Goal: Task Accomplishment & Management: Use online tool/utility

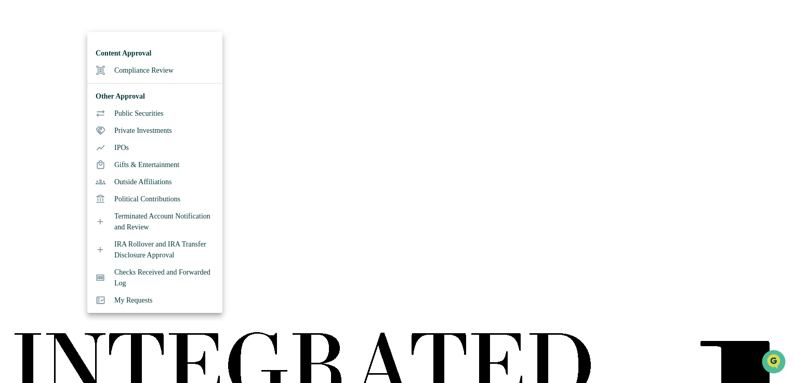
click at [139, 69] on li "Compliance Review" at bounding box center [154, 70] width 135 height 17
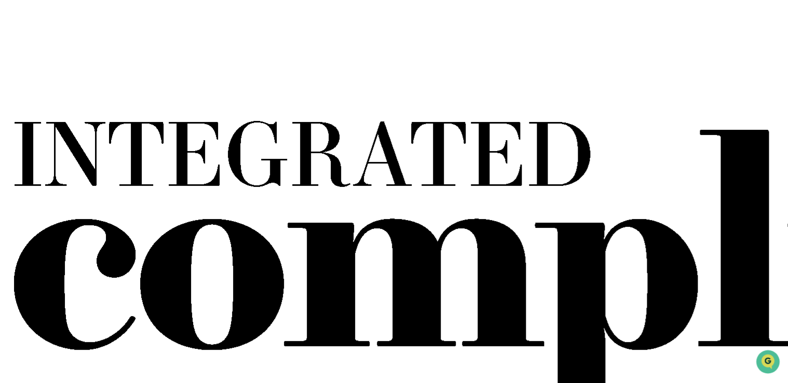
scroll to position [232, 0]
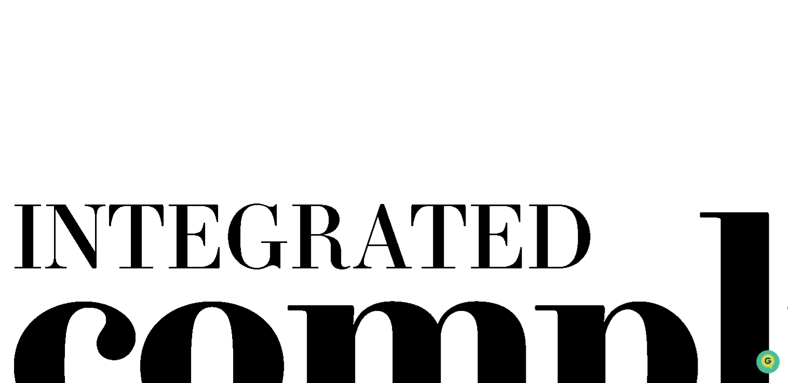
scroll to position [128, 0]
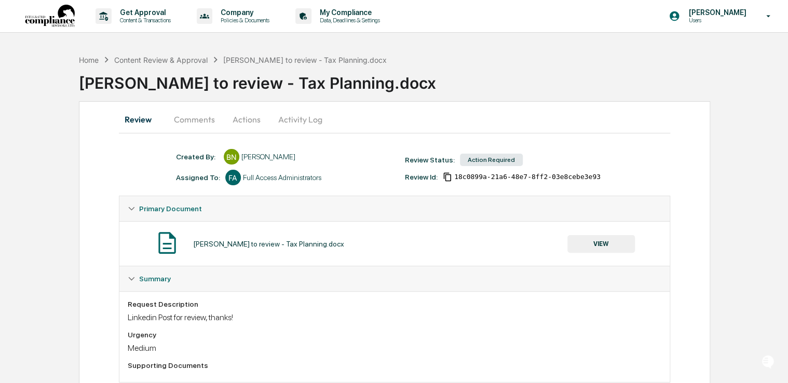
click at [215, 126] on button "Comments" at bounding box center [195, 119] width 58 height 25
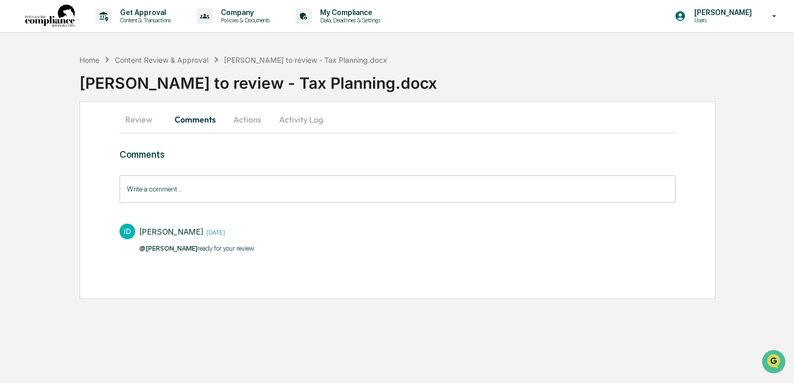
click at [137, 117] on button "Review" at bounding box center [142, 119] width 47 height 25
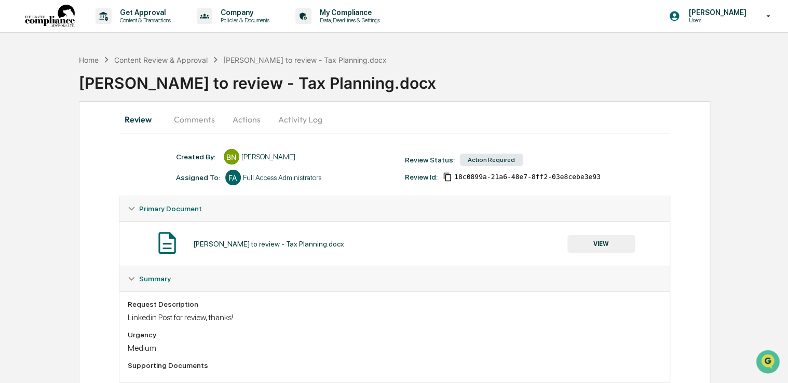
click at [605, 244] on button "VIEW" at bounding box center [602, 244] width 68 height 18
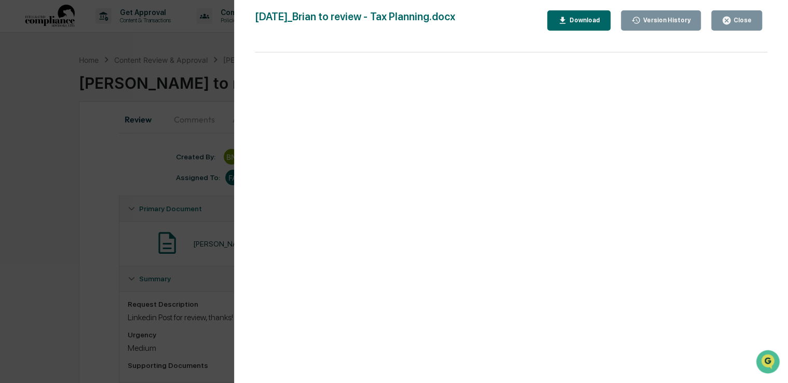
click at [600, 17] on div "Download" at bounding box center [584, 20] width 33 height 7
click at [63, 325] on div "Version History [DATE] 04:56 PM [PERSON_NAME] [DATE] 12:59 PM [PERSON_NAME] [DA…" at bounding box center [394, 191] width 788 height 383
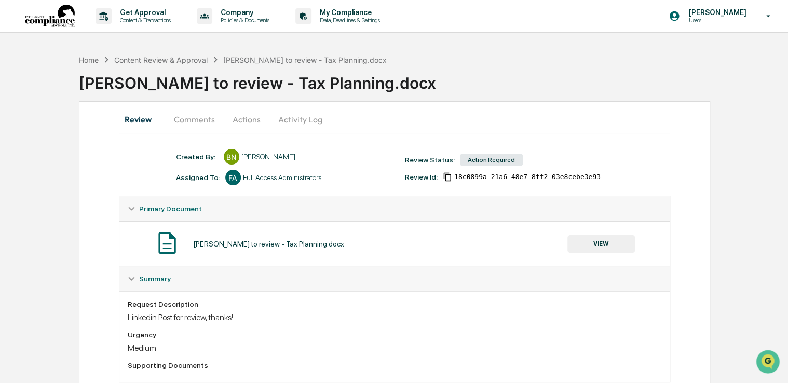
click at [245, 119] on button "Actions" at bounding box center [246, 119] width 47 height 25
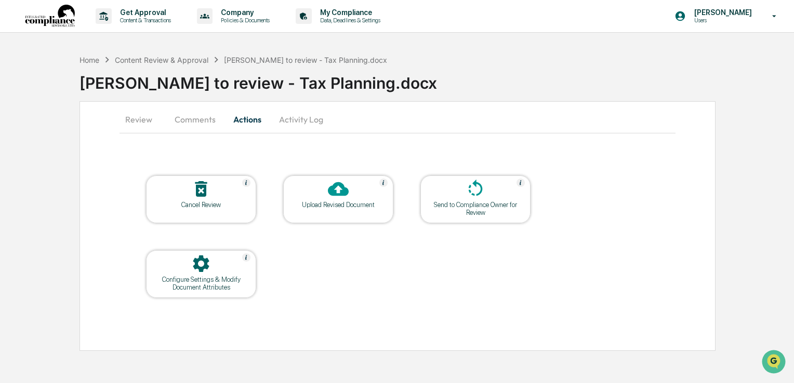
click at [332, 193] on icon at bounding box center [338, 189] width 21 height 14
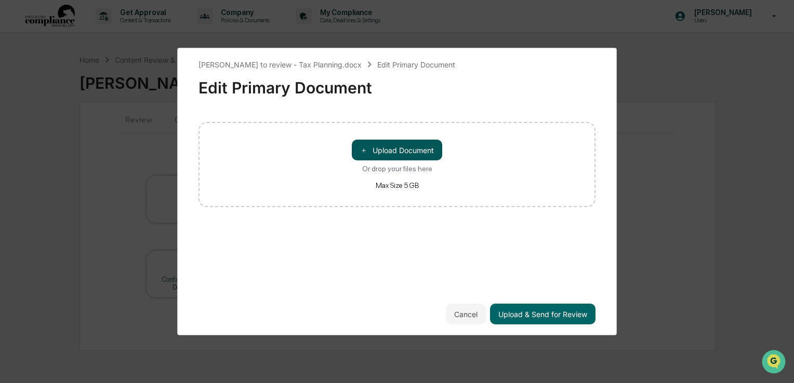
click at [407, 152] on button "＋ Upload Document" at bounding box center [397, 150] width 90 height 21
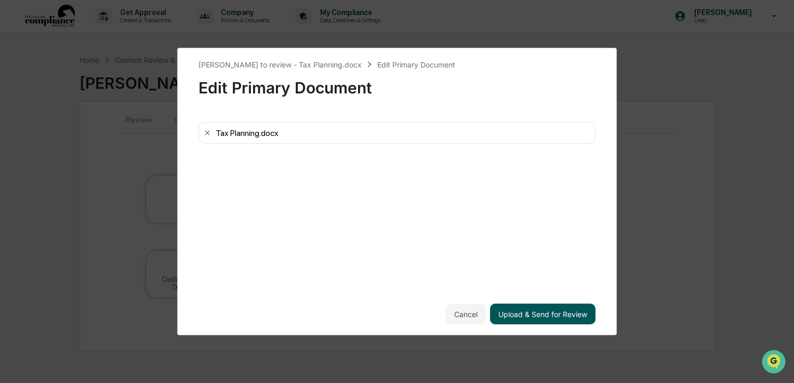
click at [561, 317] on button "Upload & Send for Review" at bounding box center [542, 314] width 105 height 21
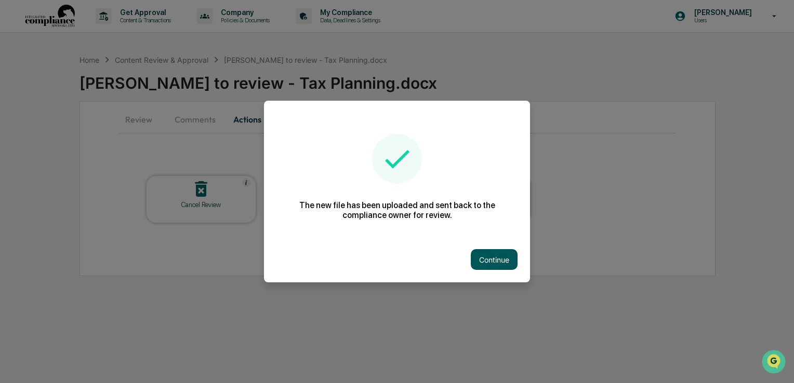
click at [495, 263] on button "Continue" at bounding box center [494, 259] width 47 height 21
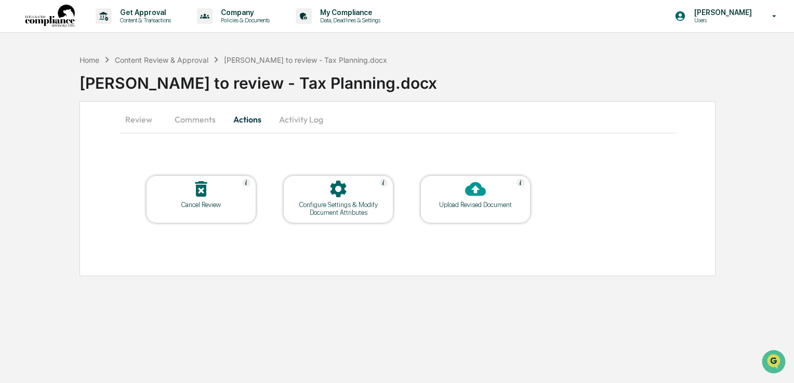
click at [205, 119] on button "Comments" at bounding box center [195, 119] width 58 height 25
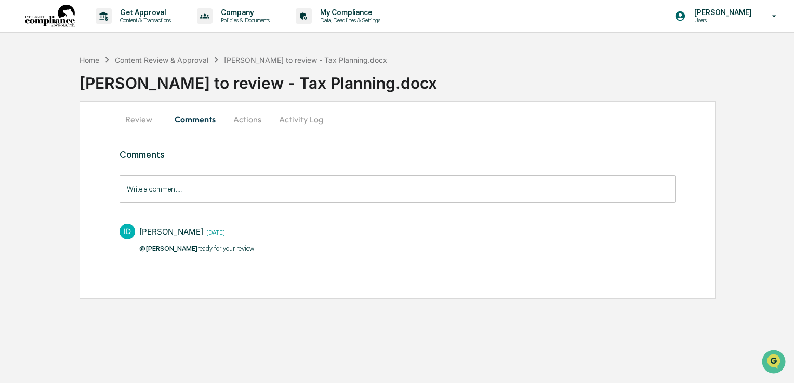
click at [224, 186] on input "Write a comment..." at bounding box center [397, 190] width 556 height 28
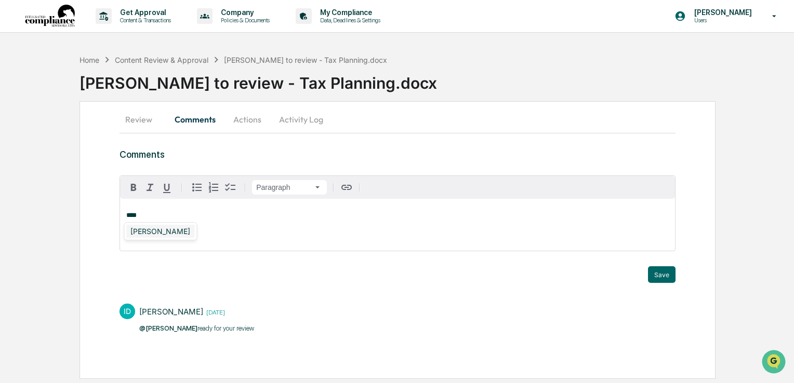
click at [165, 235] on div "[PERSON_NAME]" at bounding box center [160, 231] width 68 height 13
click at [655, 271] on button "Save" at bounding box center [662, 274] width 28 height 17
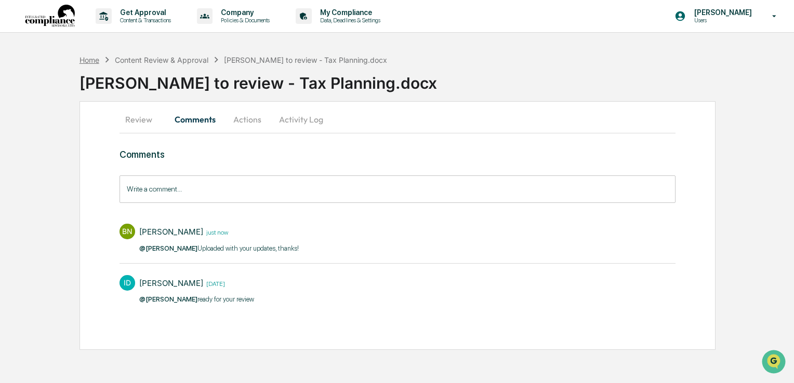
click at [84, 56] on div "Home" at bounding box center [89, 60] width 20 height 9
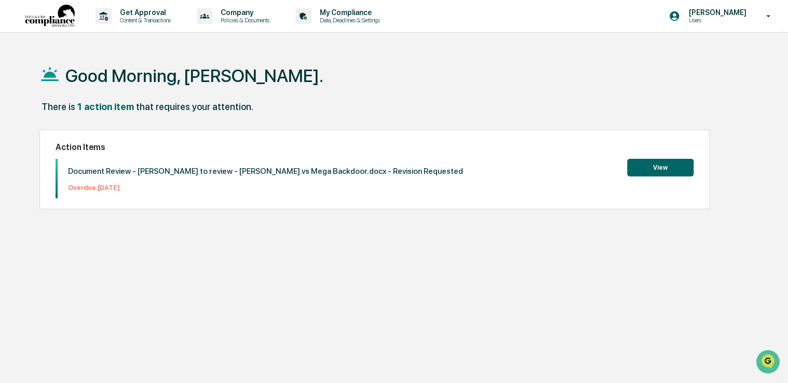
click at [655, 165] on button "View" at bounding box center [660, 168] width 66 height 18
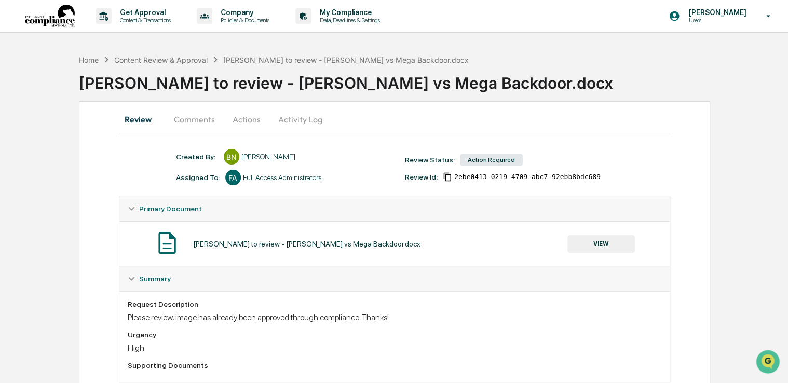
click at [613, 250] on button "VIEW" at bounding box center [602, 244] width 68 height 18
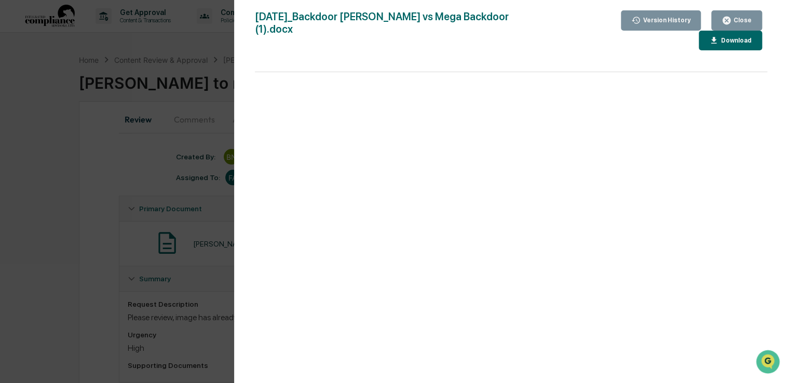
click at [699, 31] on button "Download" at bounding box center [730, 41] width 63 height 20
click at [740, 15] on button "Close" at bounding box center [737, 20] width 51 height 20
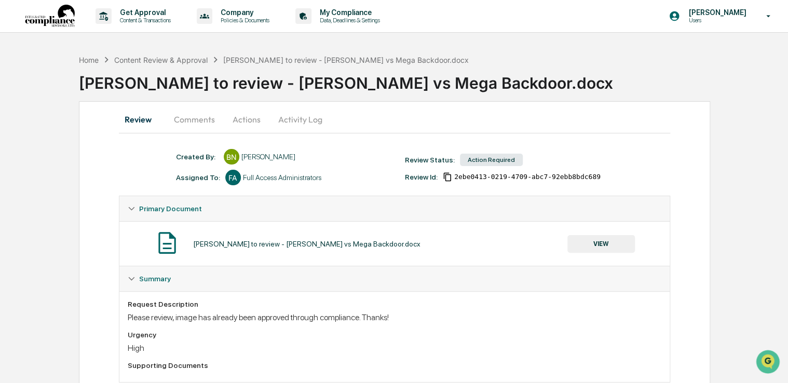
click at [189, 120] on button "Comments" at bounding box center [195, 119] width 58 height 25
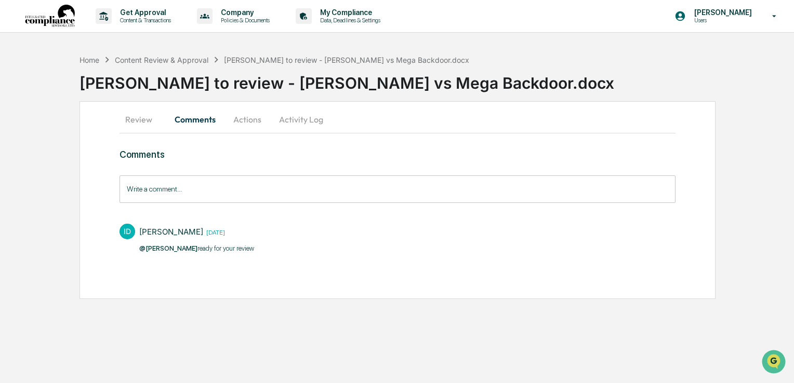
click at [273, 118] on button "Activity Log" at bounding box center [301, 119] width 61 height 25
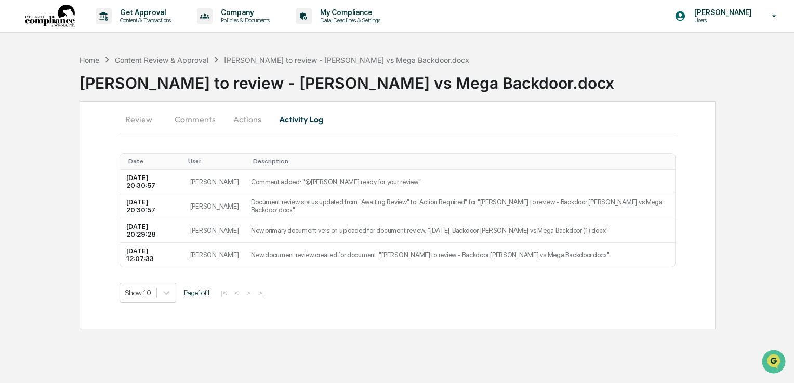
click at [256, 120] on button "Actions" at bounding box center [247, 119] width 47 height 25
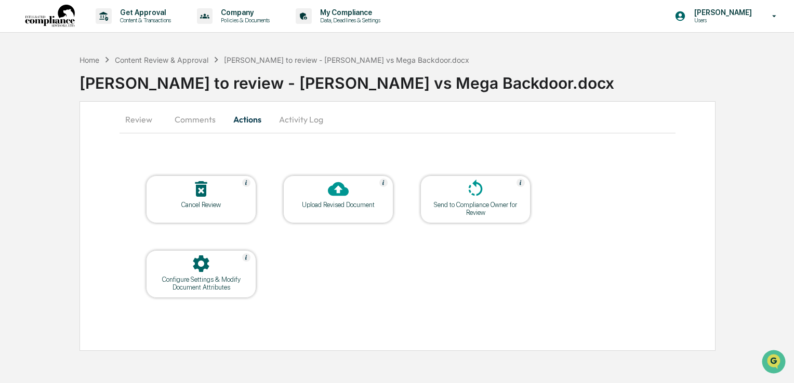
click at [343, 186] on icon at bounding box center [338, 189] width 21 height 14
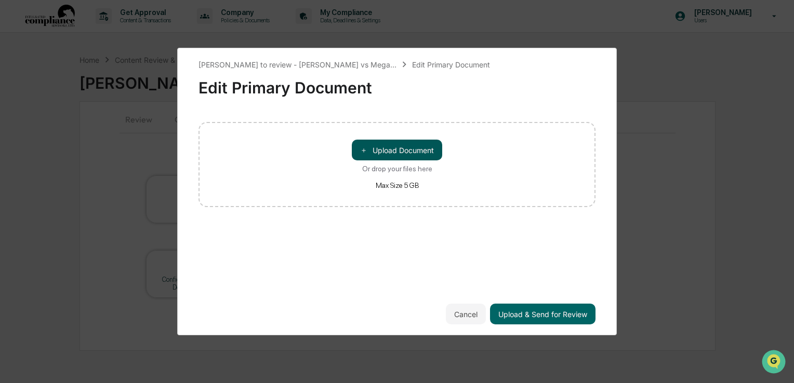
click at [380, 155] on button "＋ Upload Document" at bounding box center [397, 150] width 90 height 21
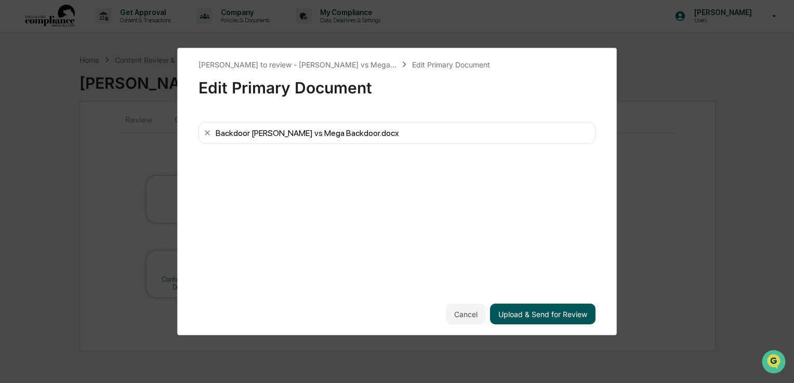
click at [520, 319] on button "Upload & Send for Review" at bounding box center [542, 314] width 105 height 21
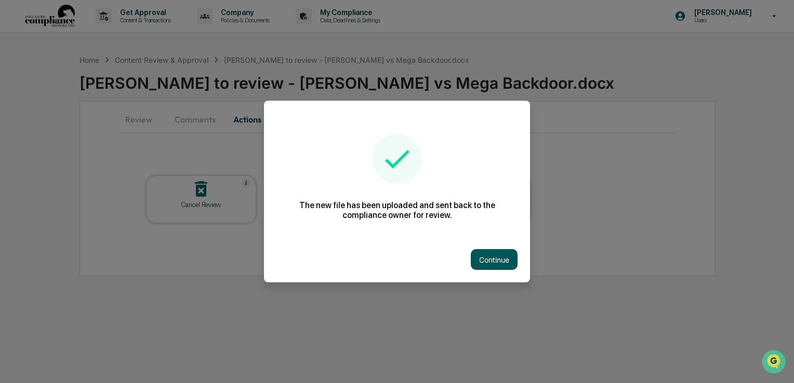
click at [494, 257] on button "Continue" at bounding box center [494, 259] width 47 height 21
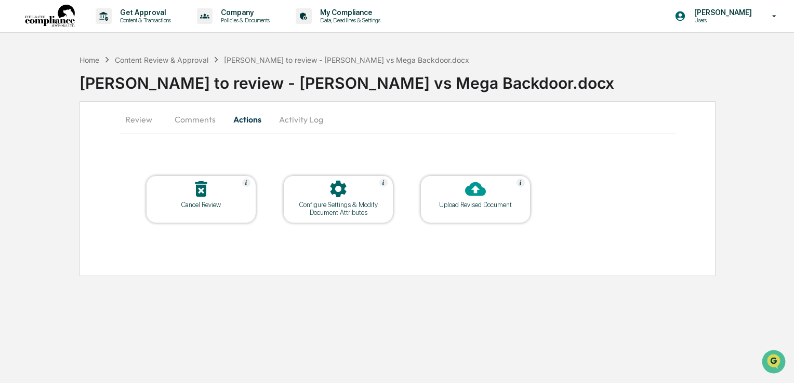
click at [204, 114] on button "Comments" at bounding box center [195, 119] width 58 height 25
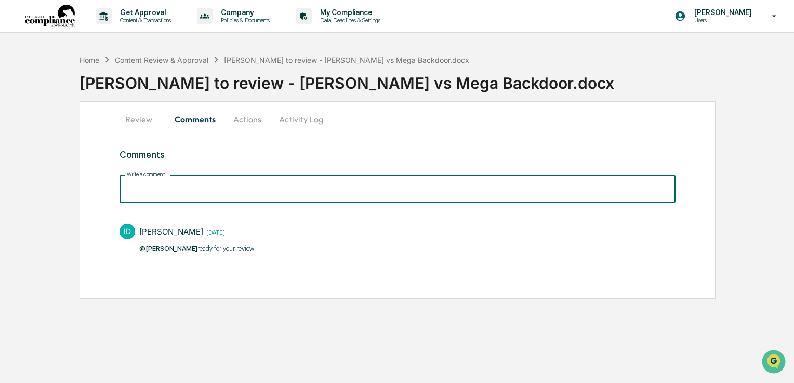
click at [256, 188] on input "Write a comment..." at bounding box center [397, 190] width 556 height 28
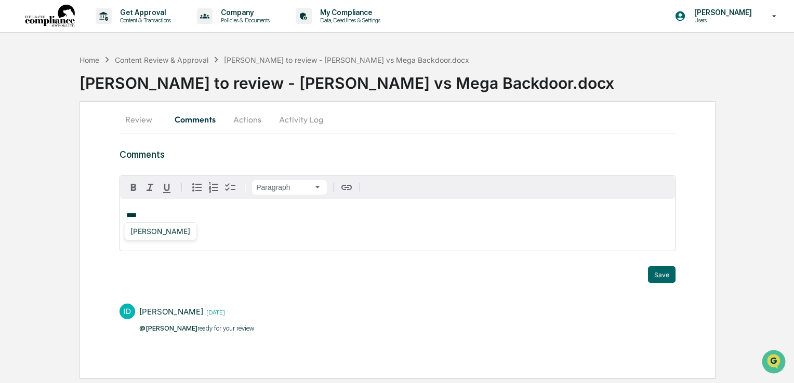
drag, startPoint x: 152, startPoint y: 233, endPoint x: 172, endPoint y: 237, distance: 21.2
click at [152, 234] on div "[PERSON_NAME]" at bounding box center [160, 231] width 68 height 13
click at [652, 275] on button "Save" at bounding box center [662, 274] width 28 height 17
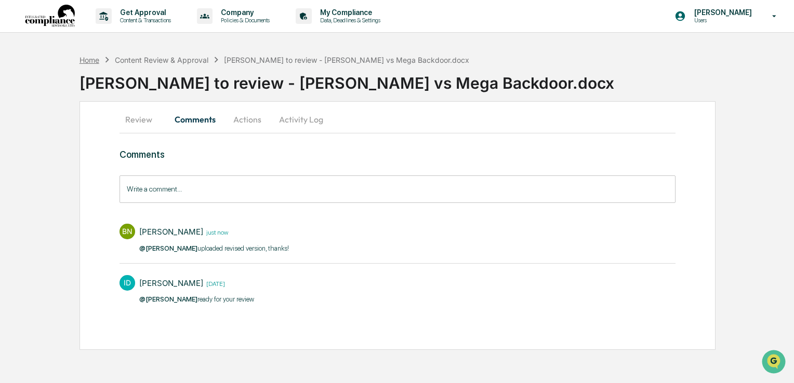
click at [97, 61] on div "Home" at bounding box center [89, 60] width 20 height 9
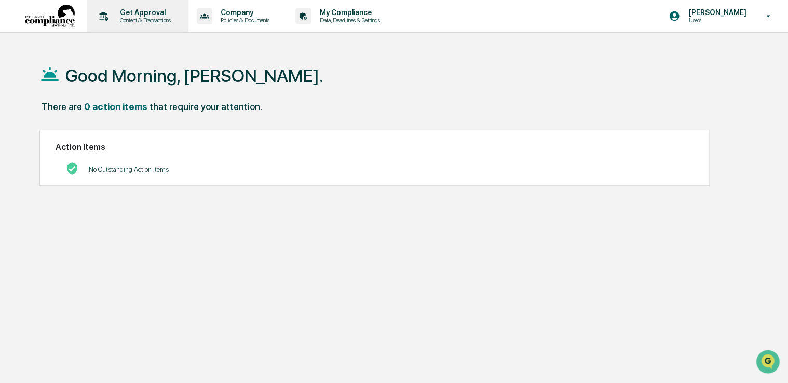
click at [135, 23] on p "Content & Transactions" at bounding box center [144, 20] width 64 height 7
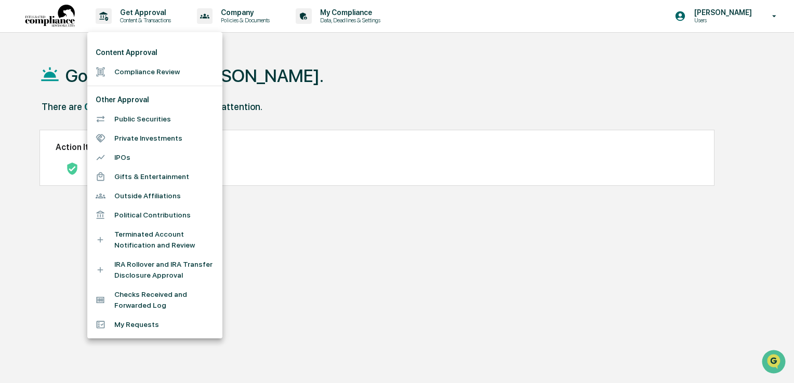
click at [133, 69] on li "Compliance Review" at bounding box center [154, 71] width 135 height 19
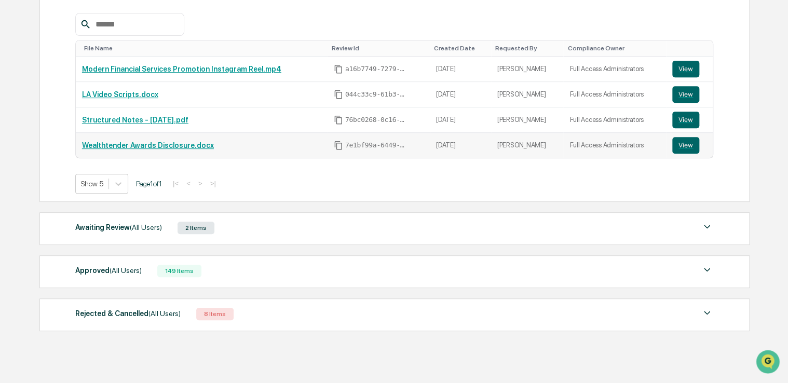
scroll to position [207, 0]
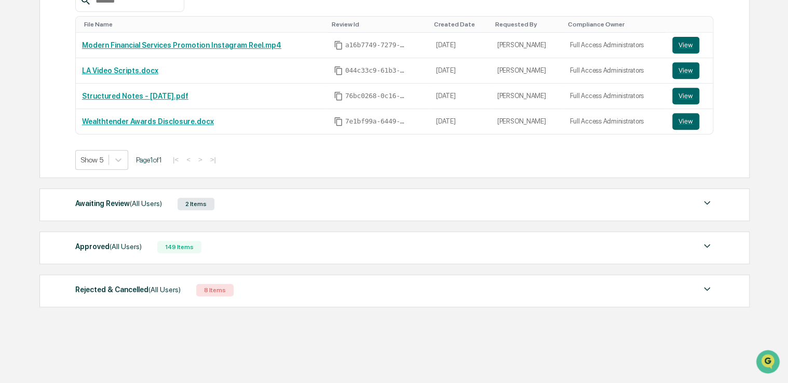
click at [117, 206] on div "Awaiting Review (All Users)" at bounding box center [118, 204] width 87 height 14
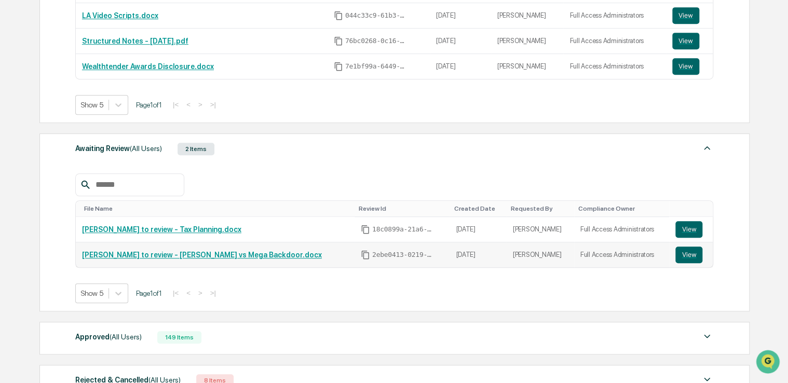
scroll to position [311, 0]
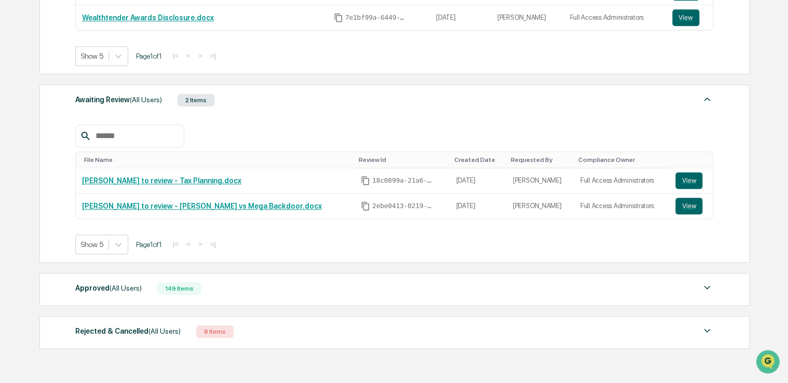
click at [93, 288] on div "Approved (All Users)" at bounding box center [108, 289] width 66 height 14
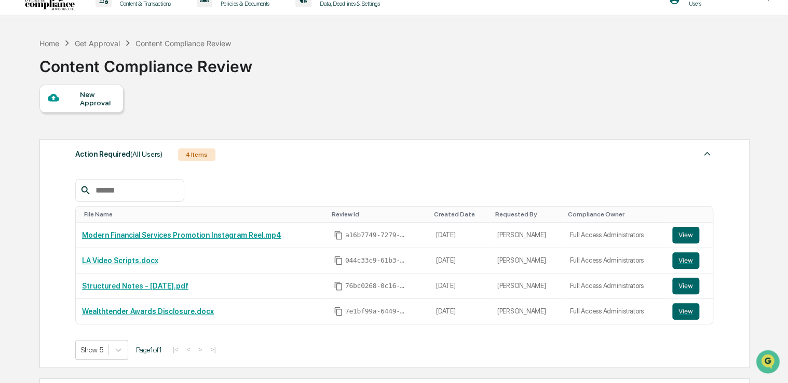
scroll to position [0, 0]
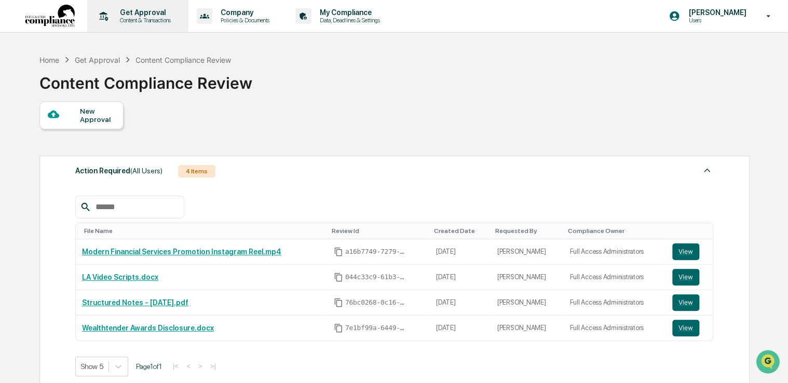
click at [139, 15] on p "Get Approval" at bounding box center [144, 12] width 64 height 8
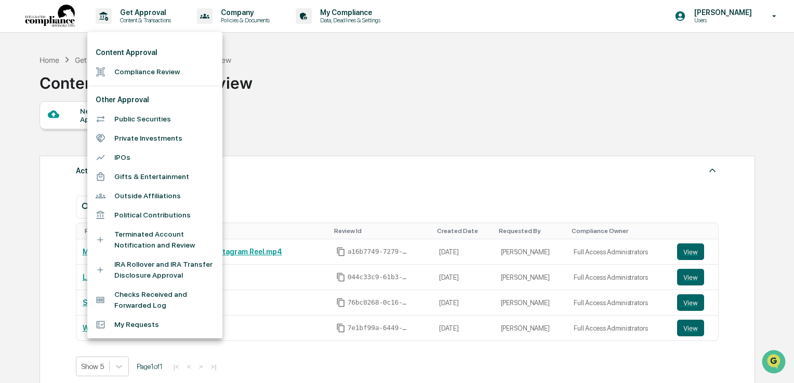
click at [332, 68] on div at bounding box center [397, 191] width 794 height 383
